Goal: Obtain resource: Download file/media

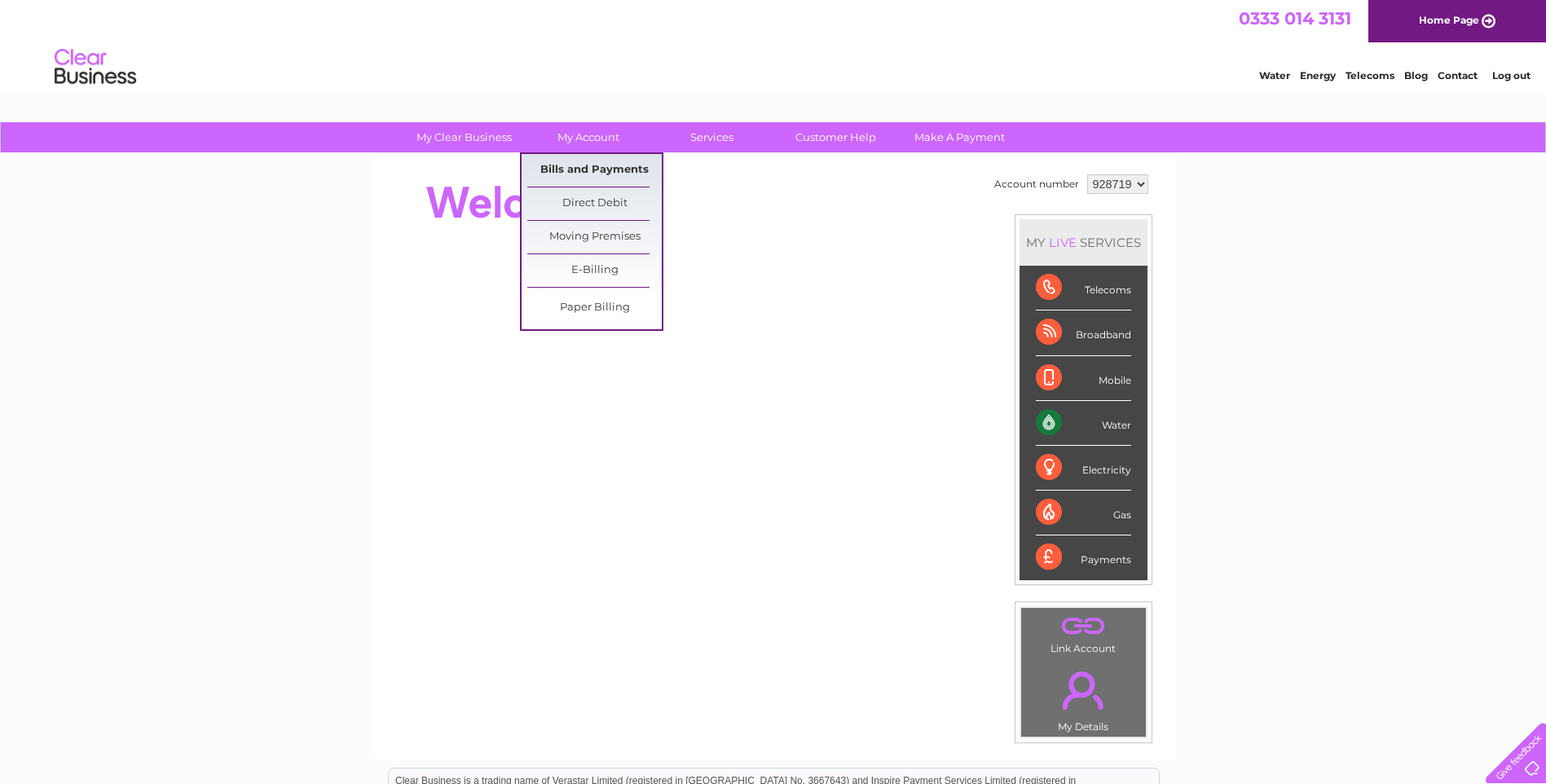
click at [583, 164] on link "Bills and Payments" at bounding box center [595, 170] width 134 height 33
click at [585, 168] on link "Bills and Payments" at bounding box center [595, 170] width 134 height 33
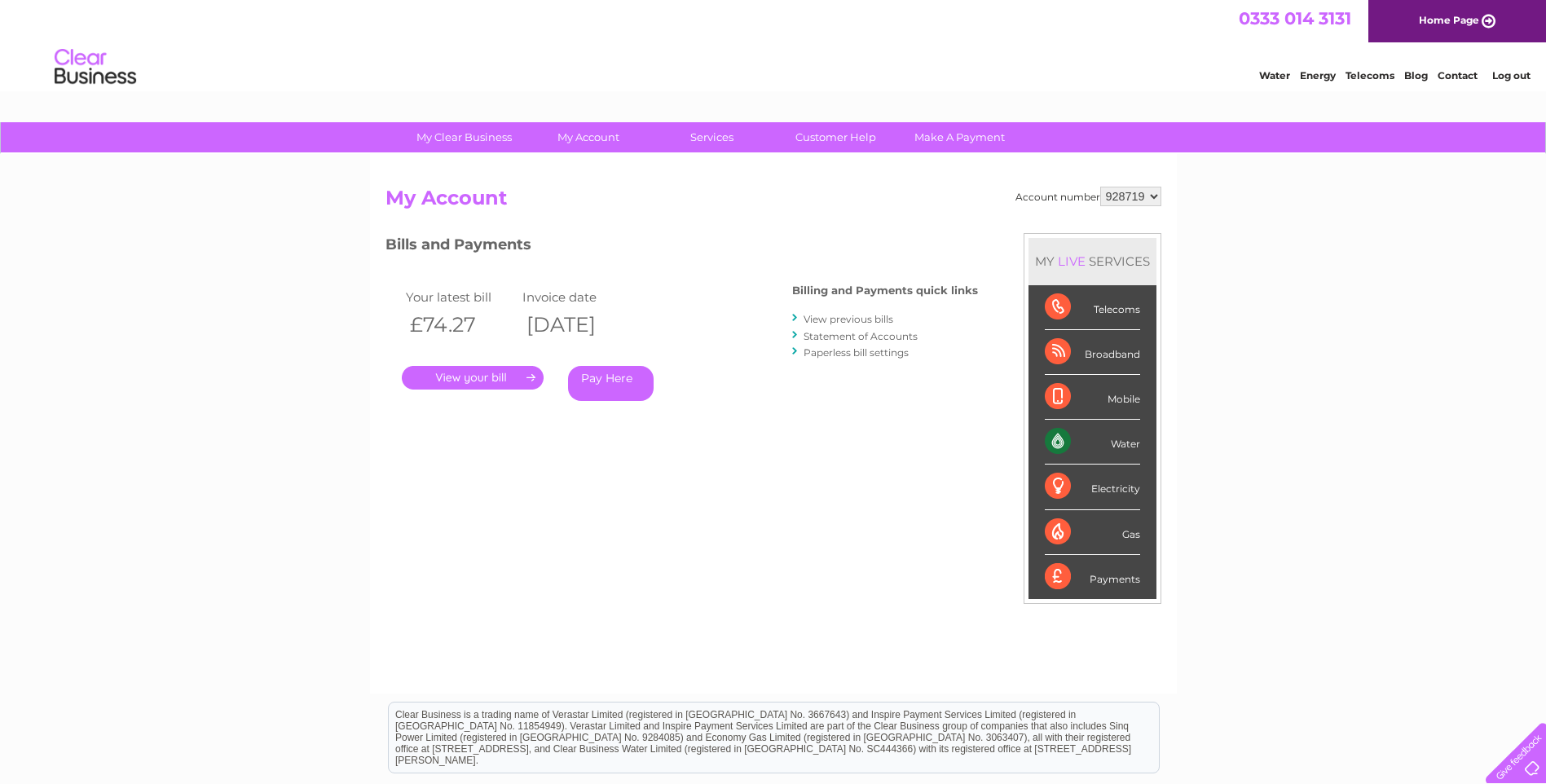
click at [849, 315] on link "View previous bills" at bounding box center [848, 319] width 90 height 12
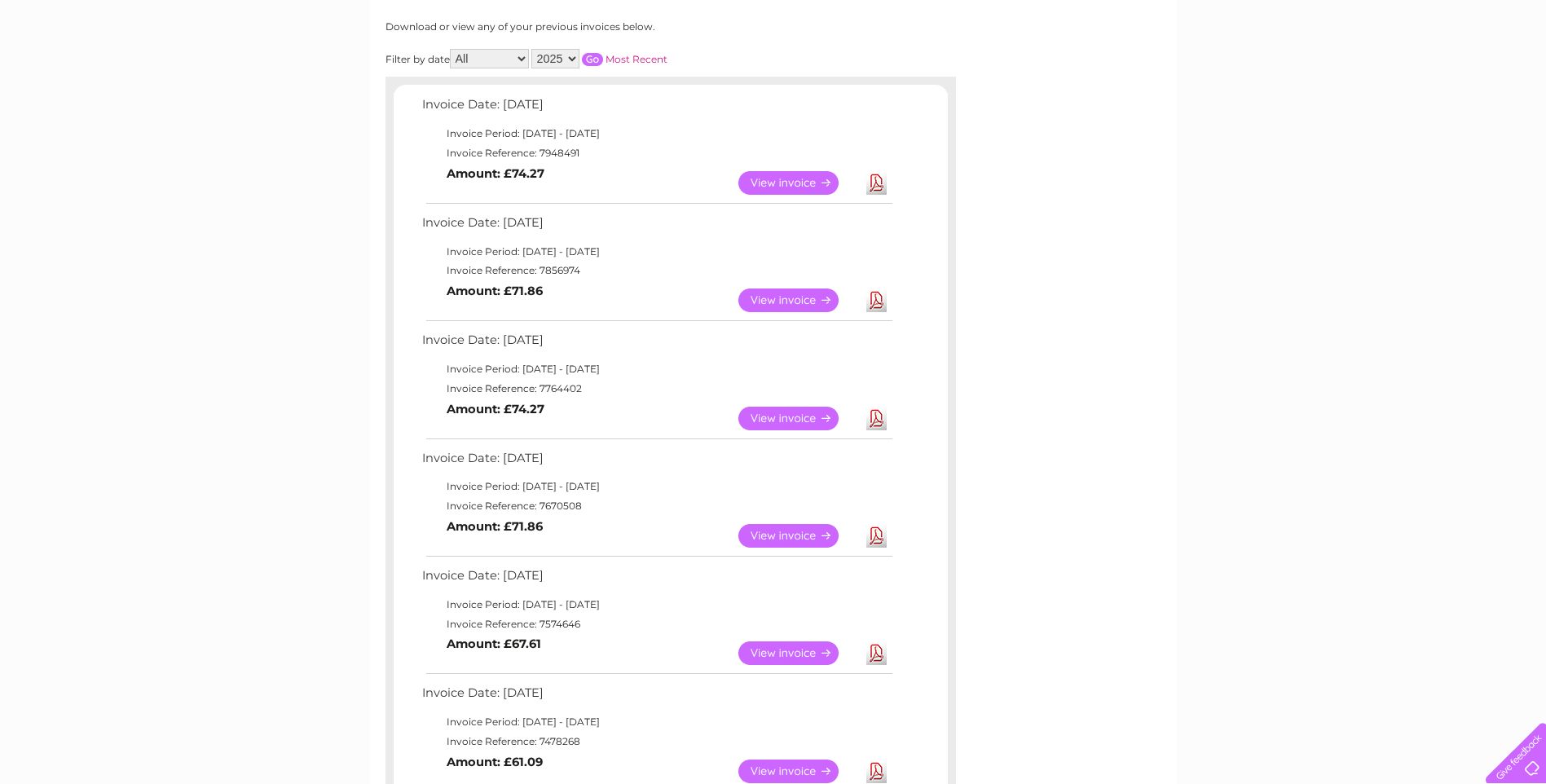
scroll to position [245, 0]
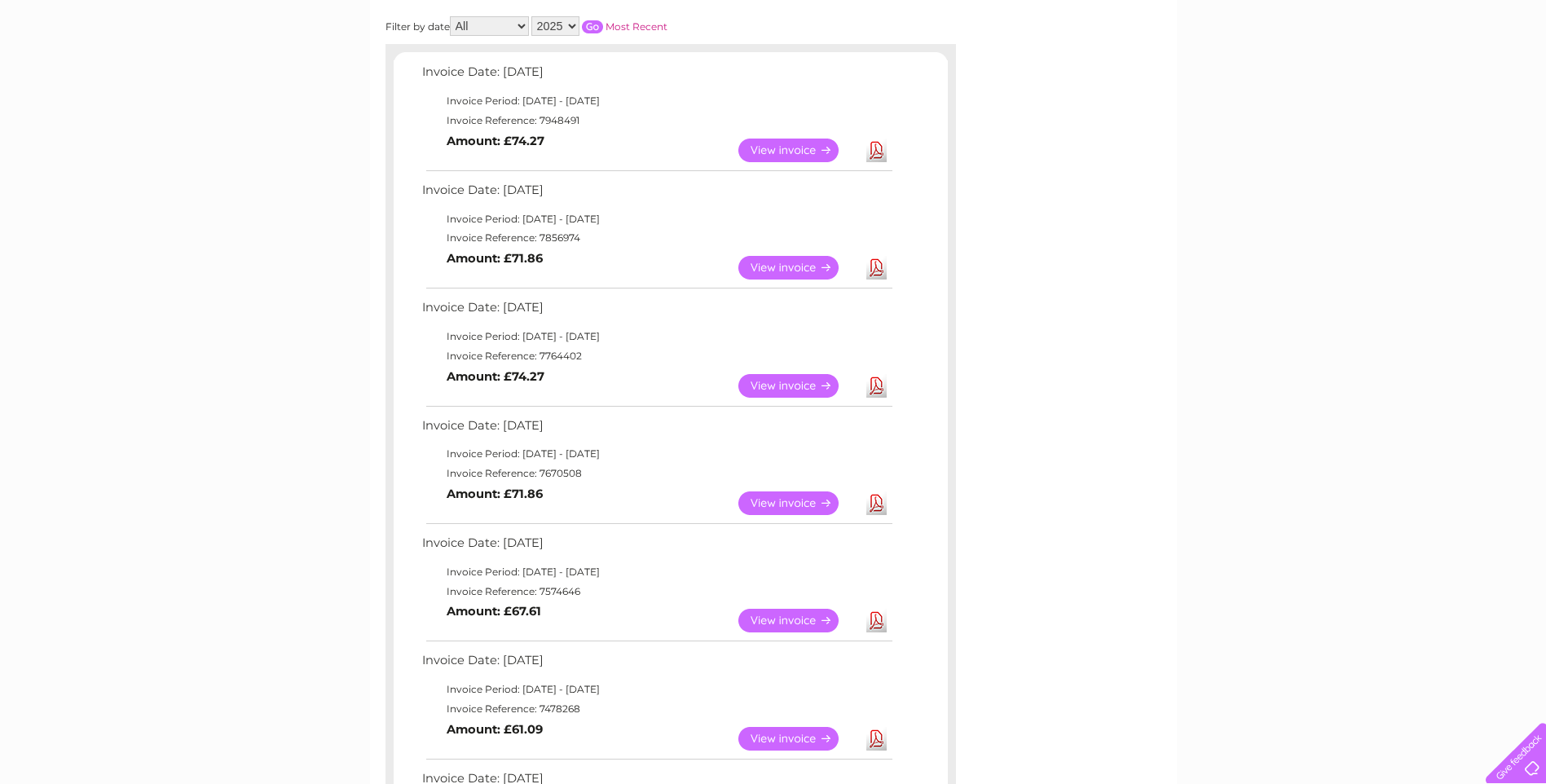
click at [876, 499] on link "Download" at bounding box center [876, 503] width 21 height 24
